Goal: Task Accomplishment & Management: Manage account settings

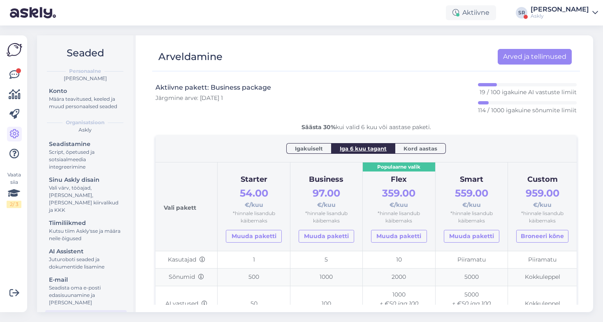
scroll to position [24, 0]
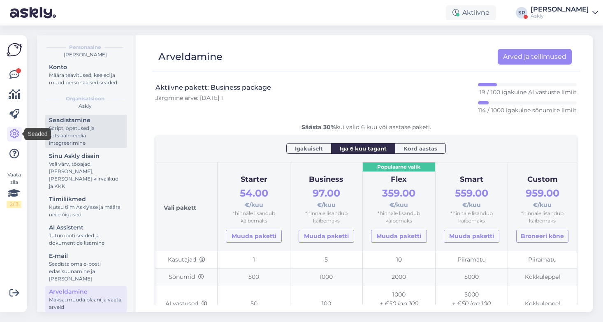
click at [58, 135] on div "Script, õpetused ja sotsiaalmeedia integreerimine" at bounding box center [86, 136] width 74 height 22
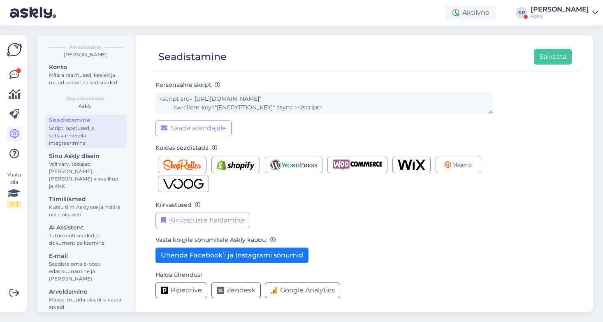
scroll to position [60, 0]
click at [19, 77] on icon at bounding box center [14, 75] width 10 height 10
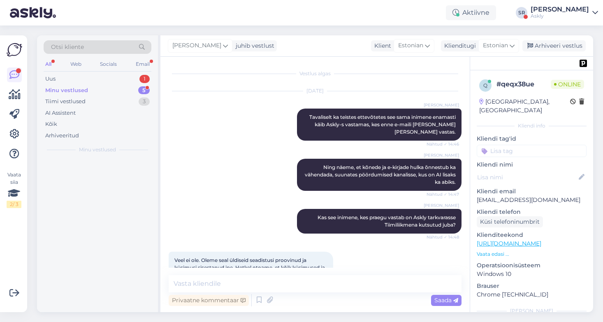
scroll to position [4453, 0]
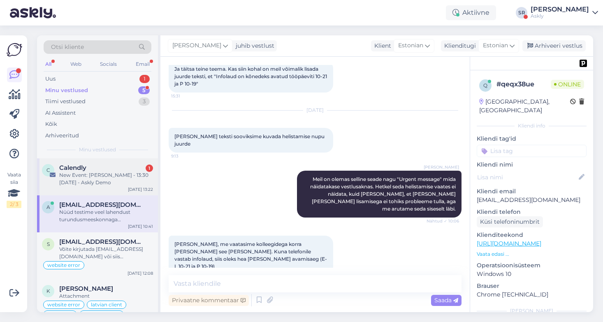
click at [113, 177] on div "New Event: [PERSON_NAME] - 13:30 [DATE] - Askly Demo" at bounding box center [106, 179] width 94 height 15
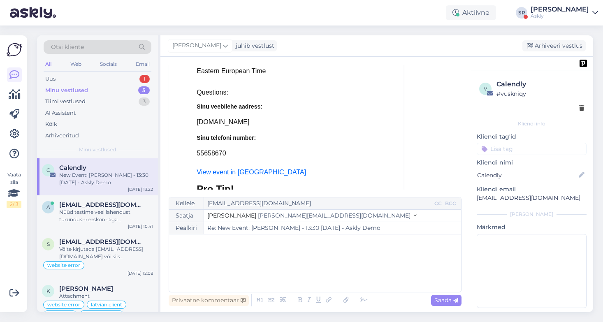
scroll to position [3829, 0]
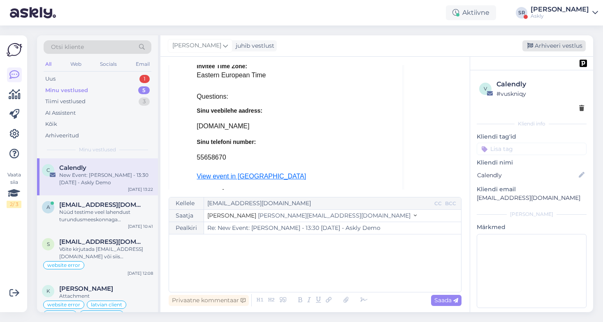
click at [557, 42] on div "Arhiveeri vestlus" at bounding box center [554, 45] width 63 height 11
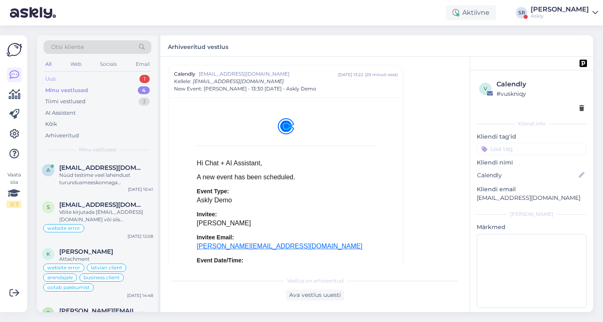
click at [62, 79] on div "Uus 1" at bounding box center [98, 79] width 108 height 12
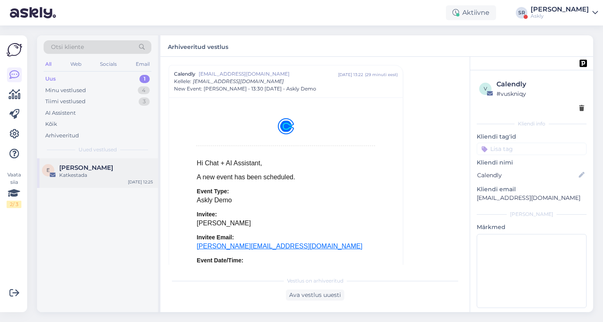
click at [108, 170] on div "[PERSON_NAME]" at bounding box center [106, 167] width 94 height 7
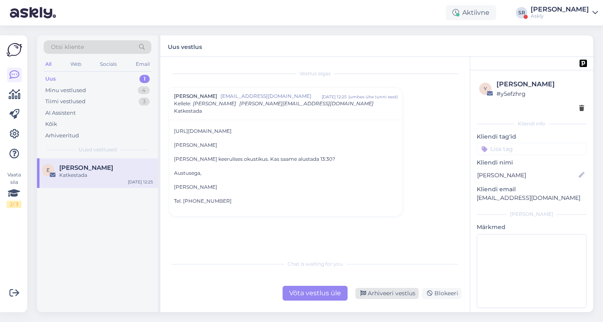
click at [387, 295] on div "Arhiveeri vestlus" at bounding box center [386, 293] width 63 height 11
